Goal: Navigation & Orientation: Go to known website

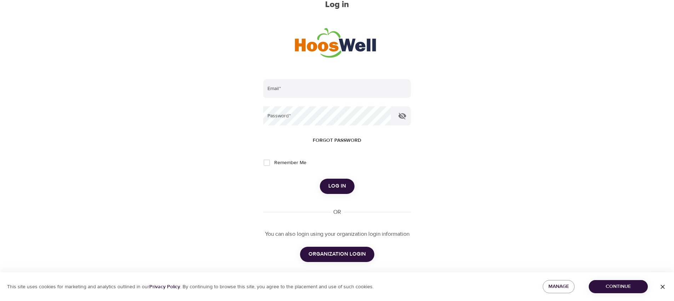
scroll to position [73, 0]
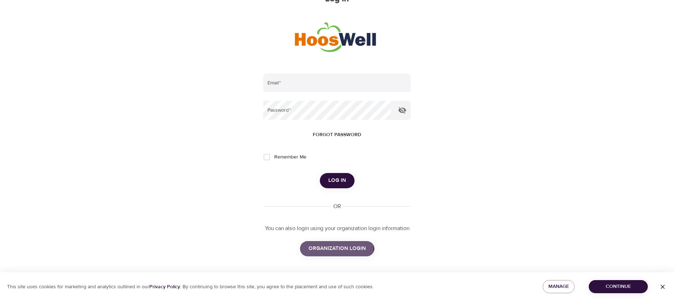
click at [330, 250] on span "ORGANIZATION LOGIN" at bounding box center [337, 248] width 57 height 9
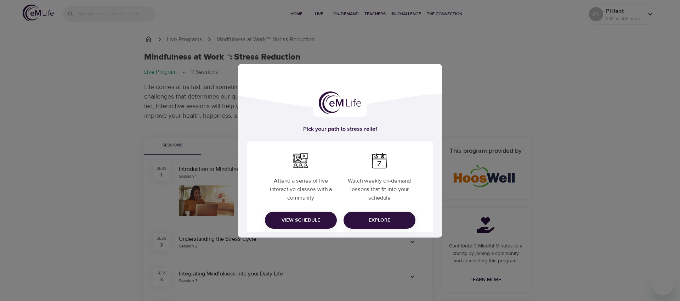
click at [376, 216] on span "Explore" at bounding box center [379, 220] width 61 height 9
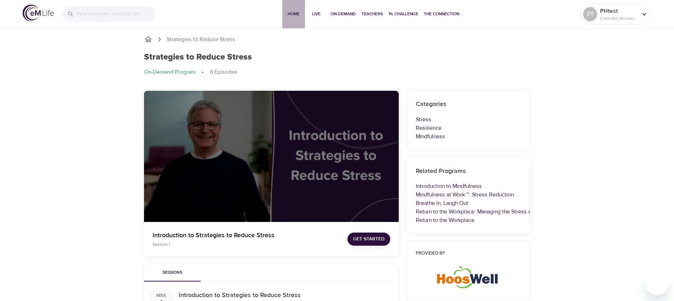
click at [293, 12] on span "Home" at bounding box center [293, 13] width 17 height 7
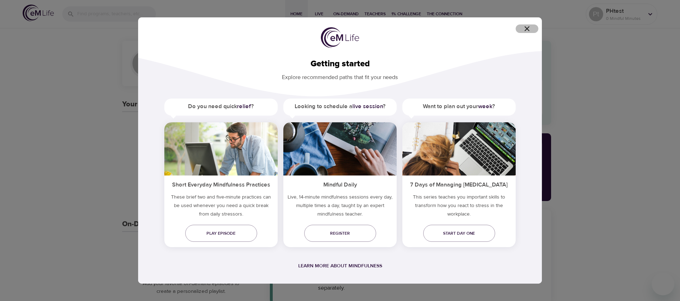
click at [528, 28] on icon "button" at bounding box center [526, 28] width 8 height 8
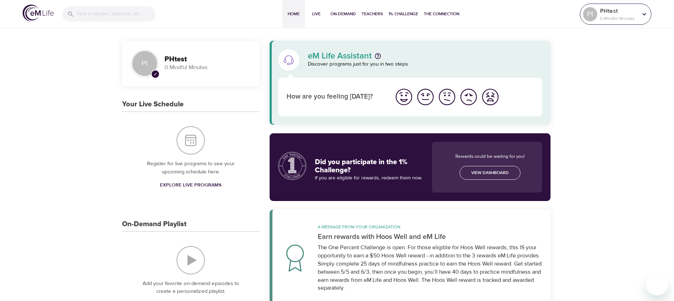
click at [644, 13] on icon at bounding box center [645, 14] width 8 height 8
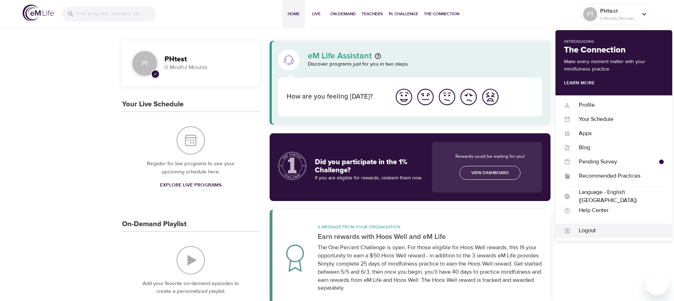
click at [586, 229] on div "Logout" at bounding box center [617, 230] width 93 height 8
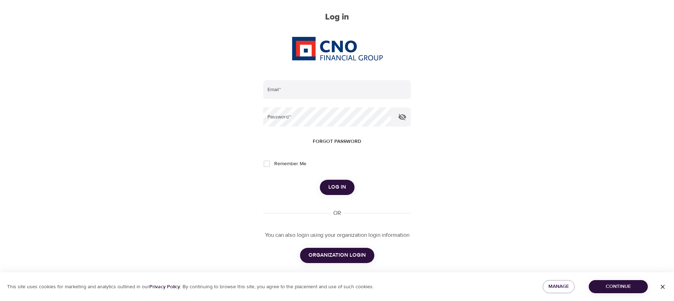
scroll to position [62, 0]
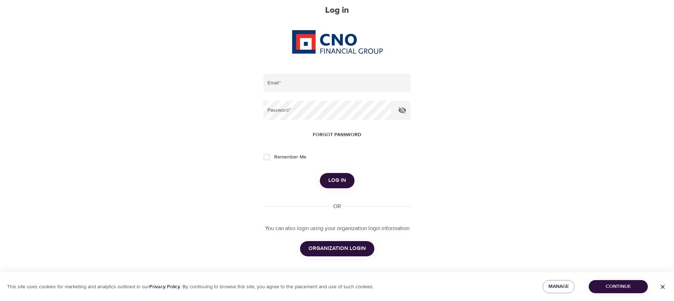
click at [362, 248] on span "ORGANIZATION LOGIN" at bounding box center [337, 248] width 57 height 9
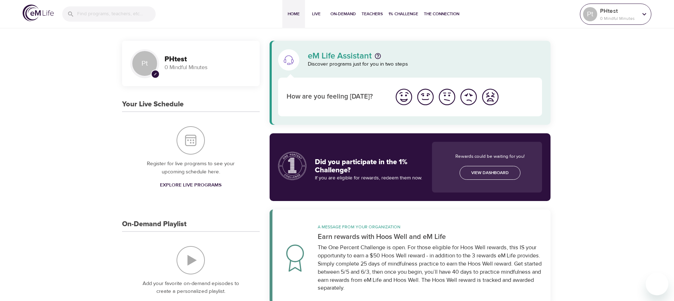
click at [595, 13] on div "Pt" at bounding box center [590, 14] width 14 height 14
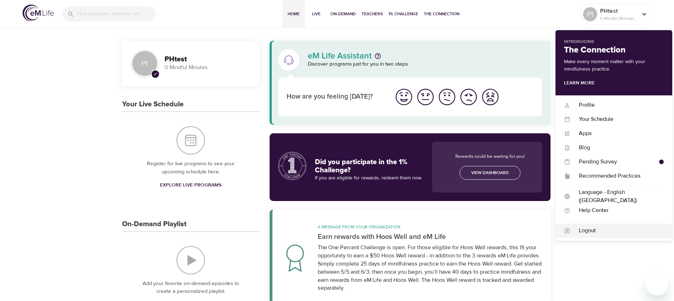
click at [590, 230] on div "Logout" at bounding box center [617, 230] width 93 height 8
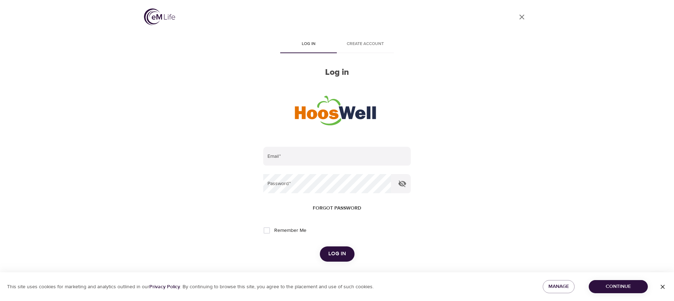
scroll to position [8, 0]
